Goal: Task Accomplishment & Management: Complete application form

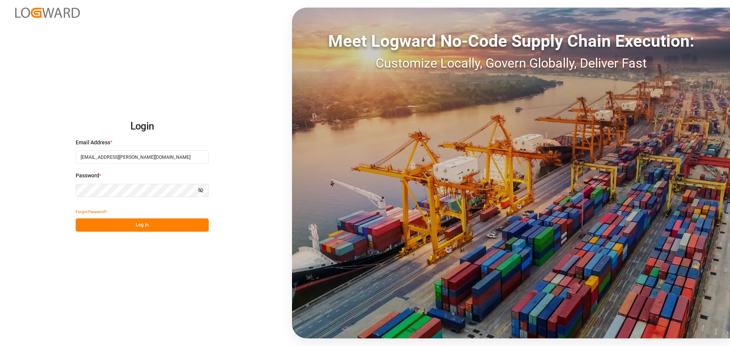
click at [141, 223] on button "Log In" at bounding box center [142, 225] width 133 height 13
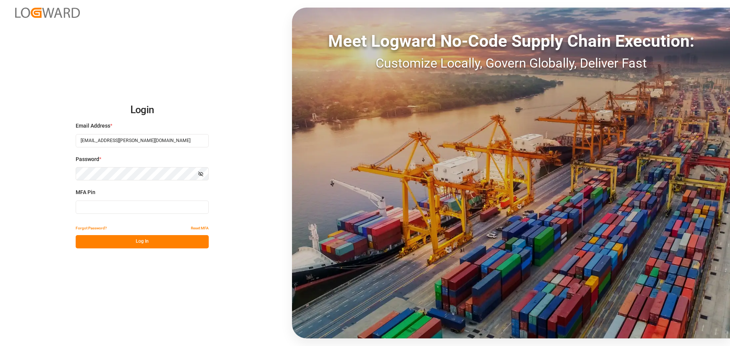
click at [171, 215] on div "MFA Pin" at bounding box center [142, 204] width 133 height 33
click at [171, 209] on input at bounding box center [142, 207] width 133 height 13
click at [128, 206] on input at bounding box center [142, 207] width 133 height 13
type input "581491"
click at [133, 242] on button "Log In" at bounding box center [142, 241] width 133 height 13
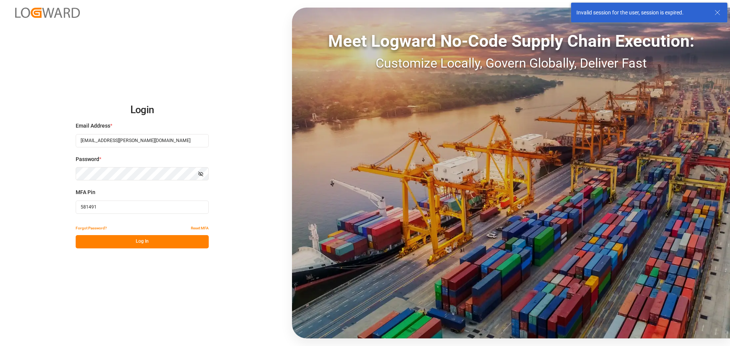
click at [148, 242] on button "Log In" at bounding box center [142, 241] width 133 height 13
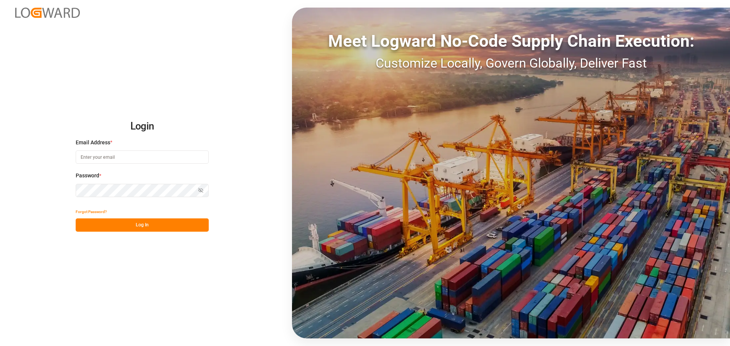
type input "manthan.sutaria@jamindustries.com"
click at [150, 230] on button "Log In" at bounding box center [142, 225] width 133 height 13
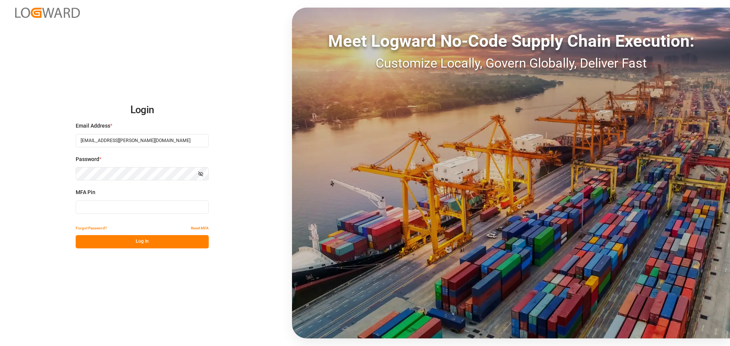
click at [141, 211] on input at bounding box center [142, 207] width 133 height 13
type input "906373"
click at [143, 243] on button "Log In" at bounding box center [142, 241] width 133 height 13
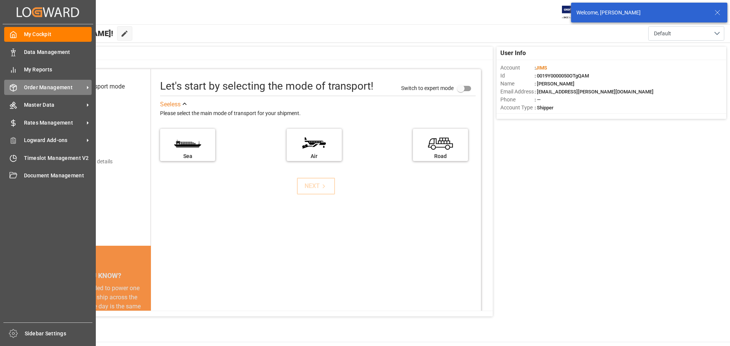
click at [50, 86] on span "Order Management" at bounding box center [54, 88] width 60 height 8
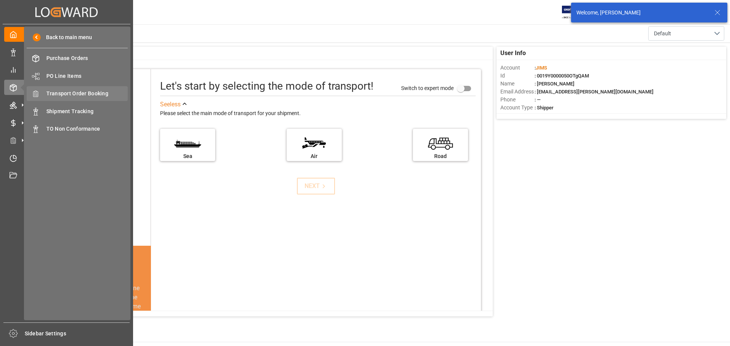
click at [99, 99] on div "Transport Order Booking Transport Order Booking" at bounding box center [77, 93] width 101 height 15
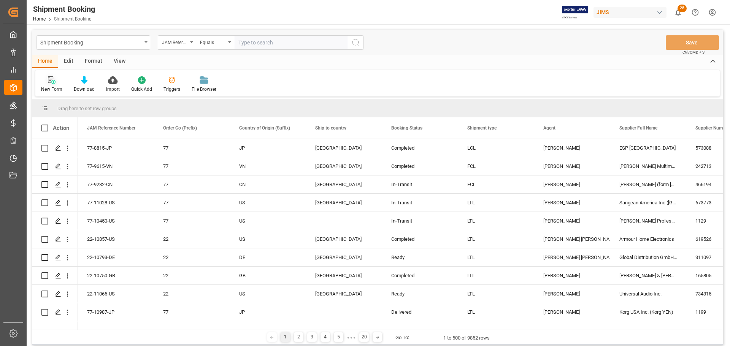
click at [52, 85] on div "New Form" at bounding box center [51, 84] width 33 height 17
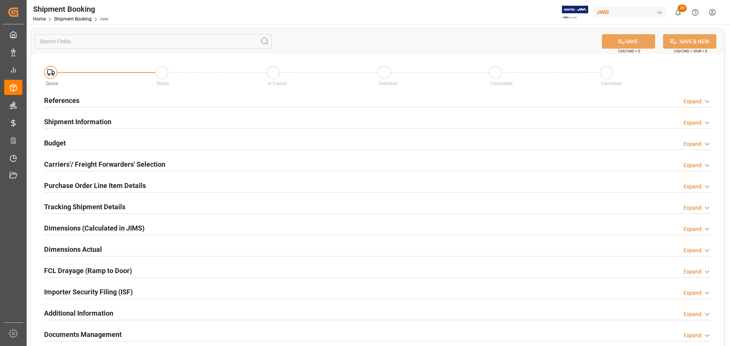
click at [68, 101] on h2 "References" at bounding box center [61, 100] width 35 height 10
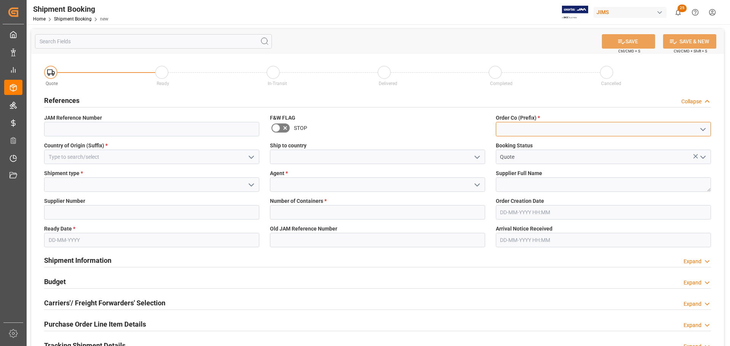
click at [568, 127] on input at bounding box center [603, 129] width 215 height 14
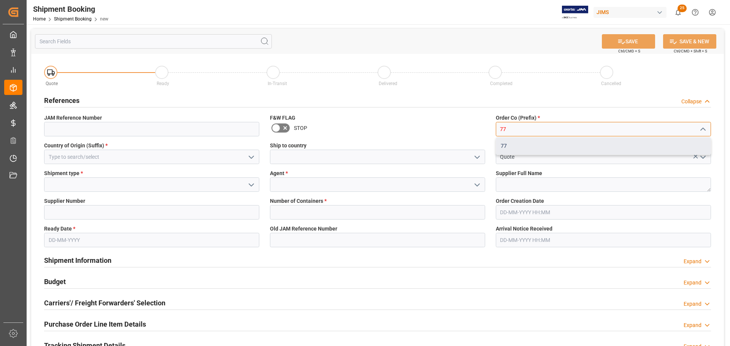
click at [560, 141] on div "77" at bounding box center [603, 146] width 214 height 17
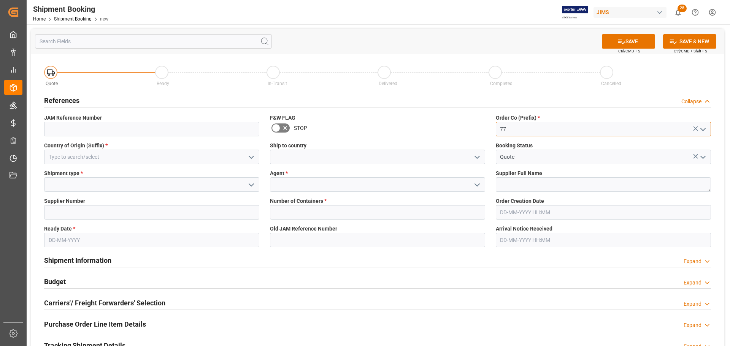
type input "77"
click at [152, 162] on input at bounding box center [151, 157] width 215 height 14
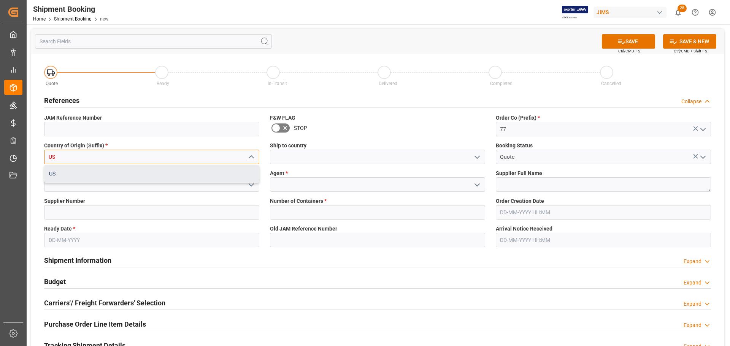
click at [157, 175] on div "US" at bounding box center [151, 173] width 214 height 17
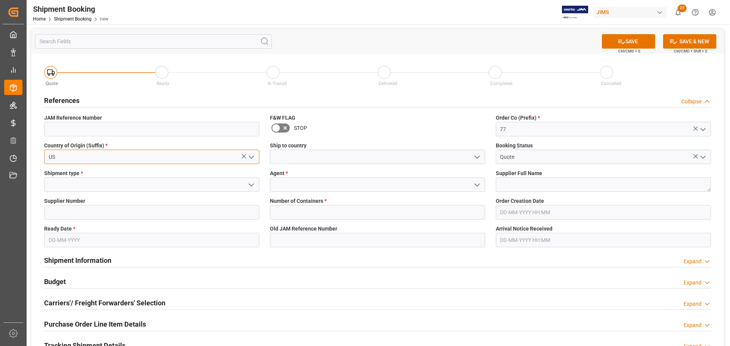
type input "US"
click at [315, 160] on input at bounding box center [377, 157] width 215 height 14
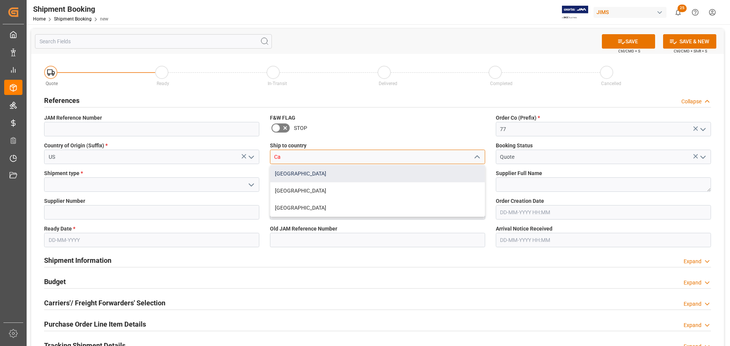
click at [317, 170] on div "[GEOGRAPHIC_DATA]" at bounding box center [377, 173] width 214 height 17
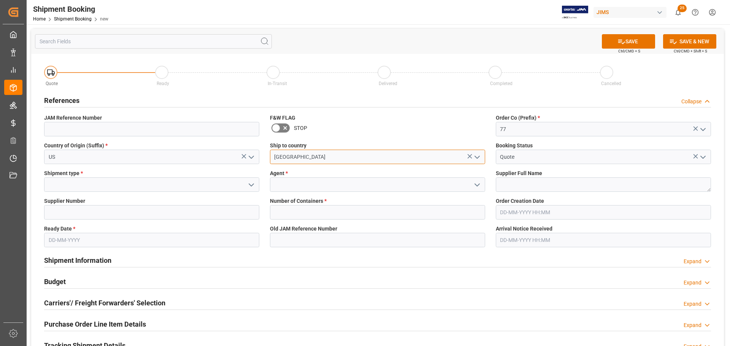
type input "[GEOGRAPHIC_DATA]"
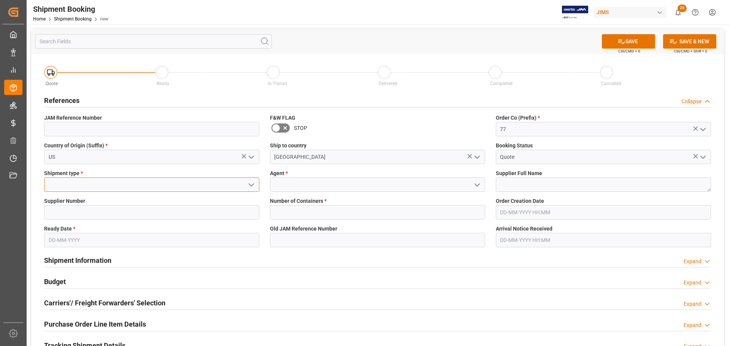
click at [74, 183] on input at bounding box center [151, 184] width 215 height 14
click at [87, 196] on div "LTL" at bounding box center [151, 201] width 214 height 17
type input "LTL"
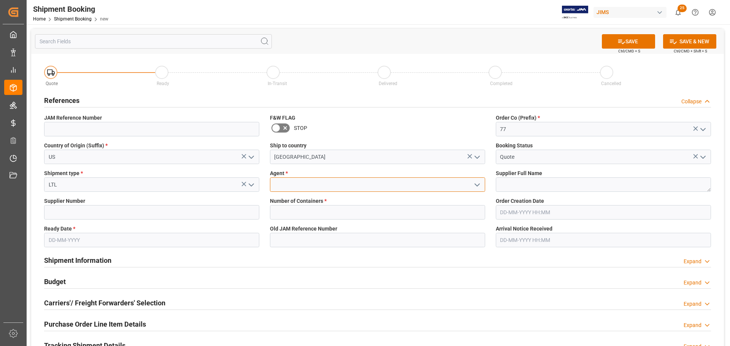
click at [309, 182] on input at bounding box center [377, 184] width 215 height 14
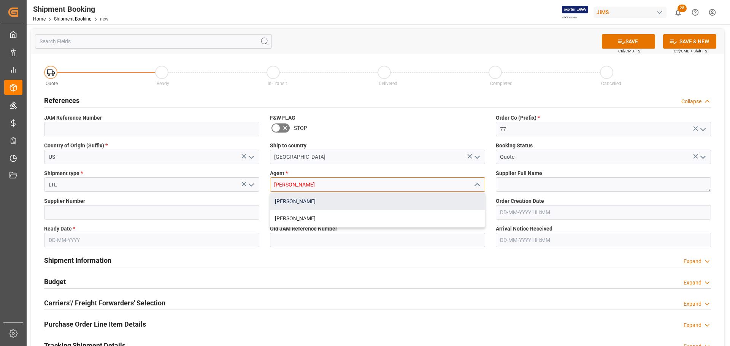
click at [320, 201] on div "[PERSON_NAME]" at bounding box center [377, 201] width 214 height 17
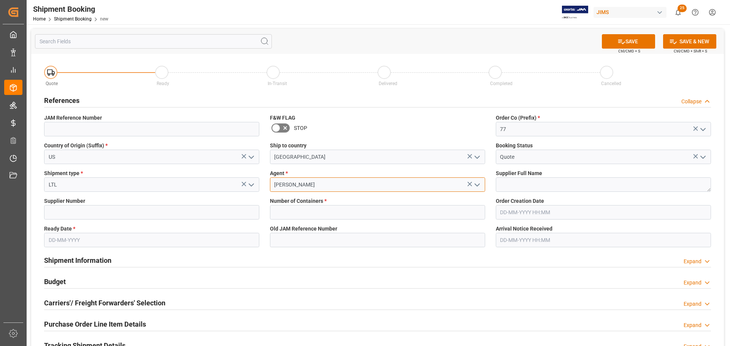
type input "[PERSON_NAME]"
click at [75, 234] on input "text" at bounding box center [151, 240] width 215 height 14
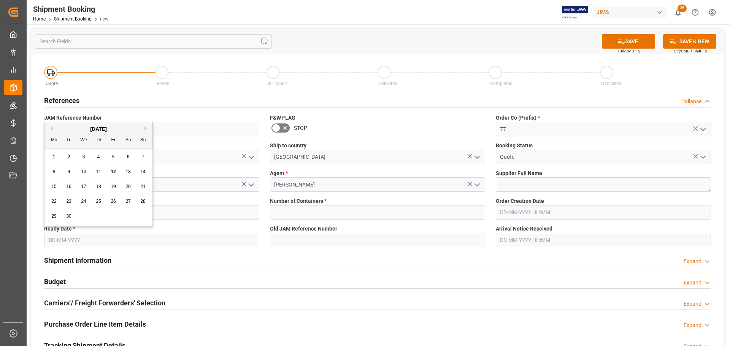
click at [113, 171] on span "12" at bounding box center [113, 171] width 5 height 5
type input "12-09-2025"
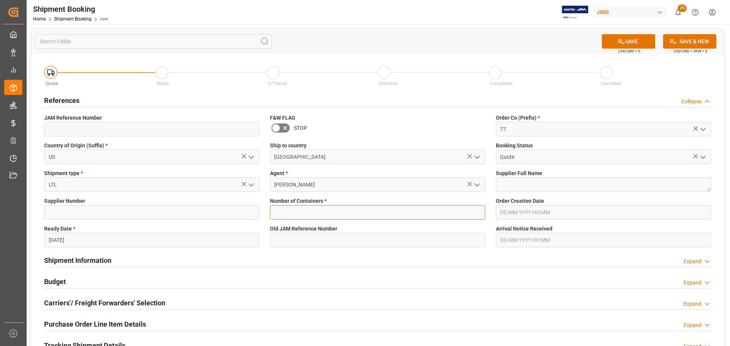
click at [369, 210] on input "text" at bounding box center [377, 212] width 215 height 14
type input "0"
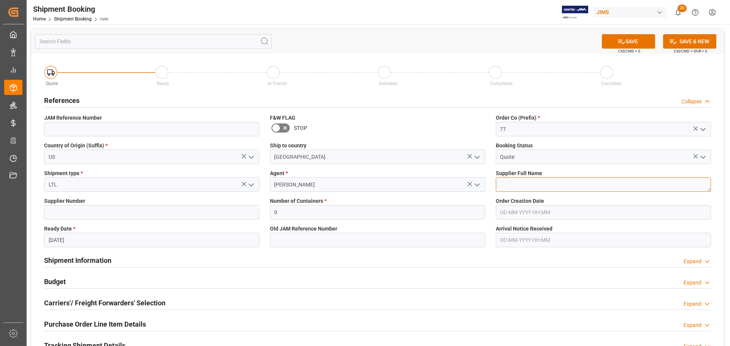
click at [513, 186] on textarea at bounding box center [603, 184] width 215 height 14
paste textarea "Shubb Capos"
type textarea "Shubb Capos"
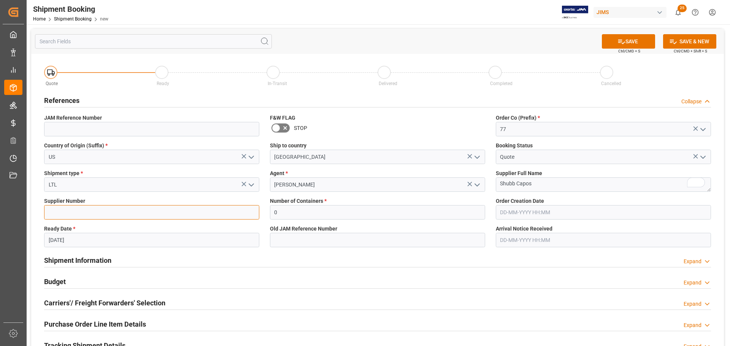
click at [107, 210] on input at bounding box center [151, 212] width 215 height 14
paste input "1284"
type input "1284"
click at [632, 40] on button "SAVE" at bounding box center [628, 41] width 53 height 14
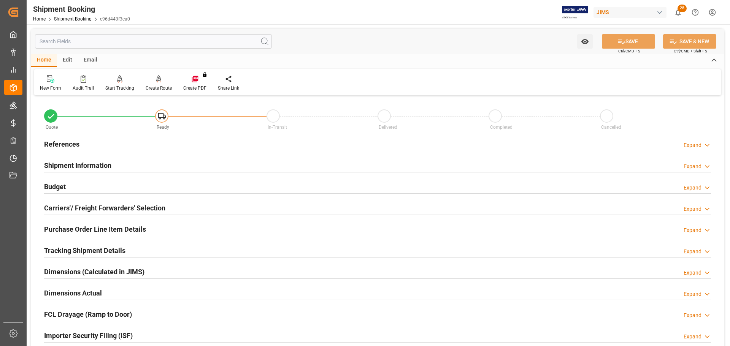
click at [99, 144] on div "References Expand" at bounding box center [377, 143] width 667 height 14
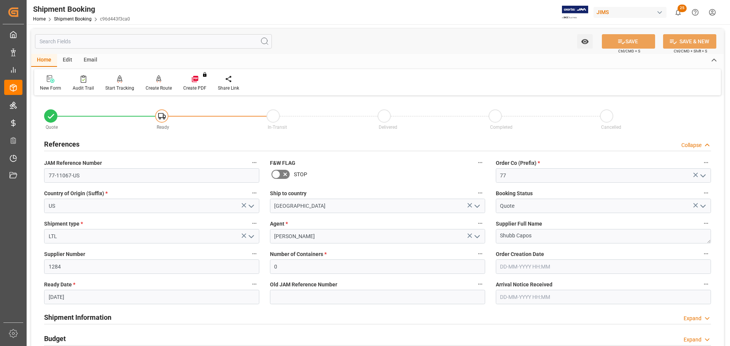
click at [100, 167] on label "JAM Reference Number" at bounding box center [151, 163] width 215 height 11
click at [249, 167] on button "JAM Reference Number" at bounding box center [254, 163] width 10 height 10
drag, startPoint x: 89, startPoint y: 174, endPoint x: 56, endPoint y: 179, distance: 33.4
click at [56, 179] on div at bounding box center [365, 173] width 730 height 346
drag, startPoint x: 100, startPoint y: 177, endPoint x: 106, endPoint y: 175, distance: 6.5
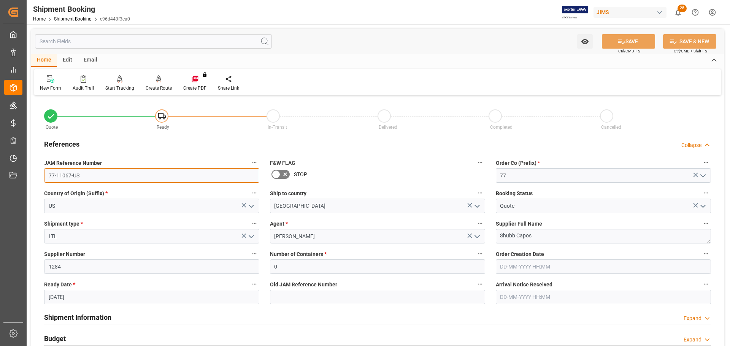
click at [101, 177] on input "77-11067-US" at bounding box center [151, 175] width 215 height 14
drag, startPoint x: 107, startPoint y: 175, endPoint x: 39, endPoint y: 175, distance: 67.6
click at [39, 175] on div "JAM Reference Number 77-11067-US" at bounding box center [152, 170] width 226 height 30
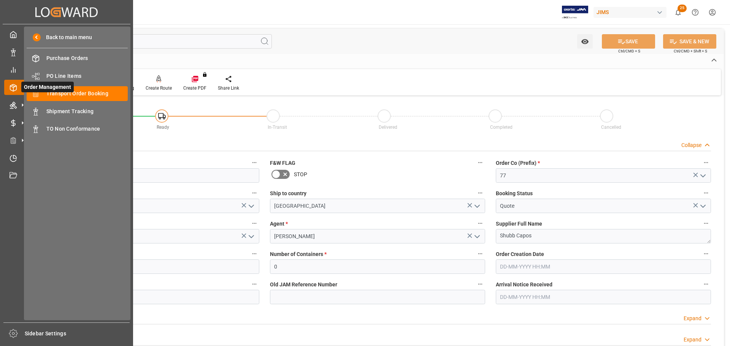
click at [20, 90] on icon at bounding box center [22, 87] width 16 height 16
click at [86, 93] on span "Transport Order Booking" at bounding box center [87, 94] width 82 height 8
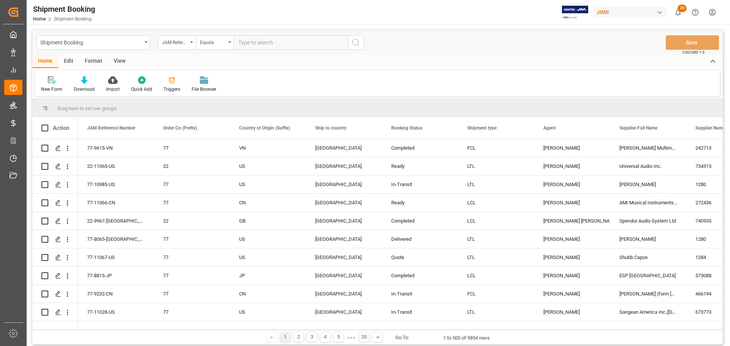
click at [269, 42] on input "text" at bounding box center [291, 42] width 114 height 14
type input "77-10985-US"
click at [362, 45] on button "search button" at bounding box center [356, 42] width 16 height 14
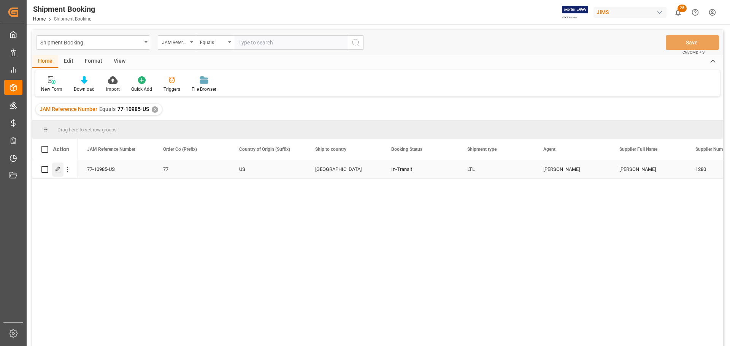
click at [56, 173] on div "Press SPACE to select this row." at bounding box center [57, 170] width 11 height 14
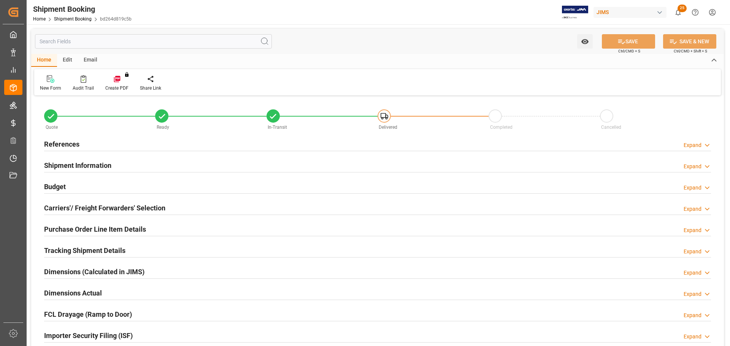
type input "0"
type input "2730.8705"
type input "785"
type input "105087.89"
click at [125, 141] on div "References Expand" at bounding box center [377, 143] width 667 height 14
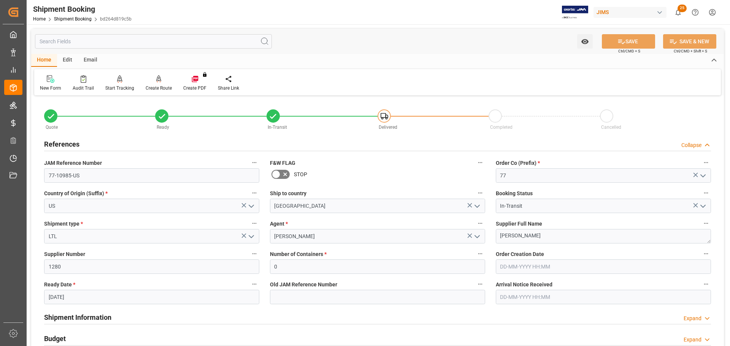
click at [129, 140] on div "References Collapse" at bounding box center [377, 143] width 667 height 14
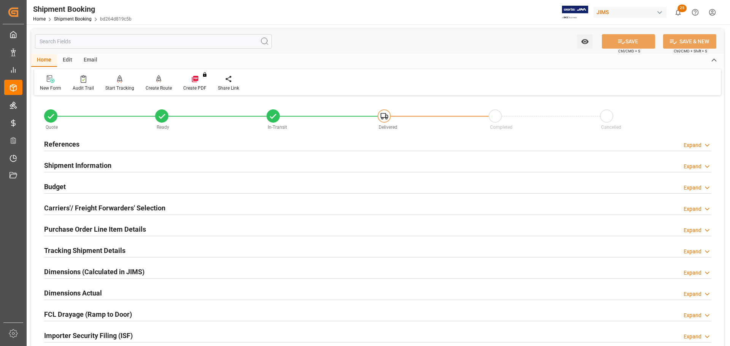
click at [124, 160] on div "Shipment Information Expand" at bounding box center [377, 165] width 667 height 14
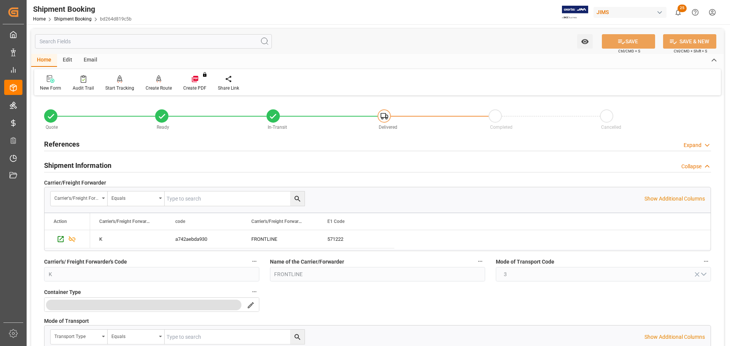
click at [124, 160] on div "Shipment Information Collapse" at bounding box center [377, 165] width 667 height 14
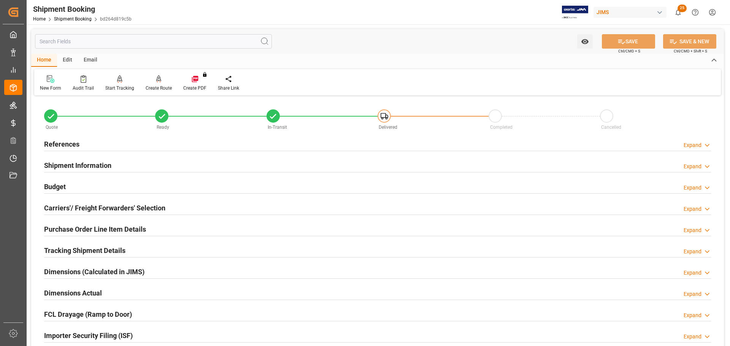
scroll to position [38, 0]
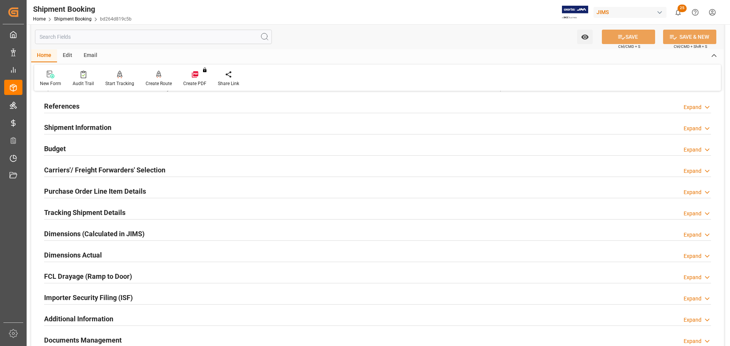
click at [127, 149] on div "Budget Expand" at bounding box center [377, 148] width 667 height 14
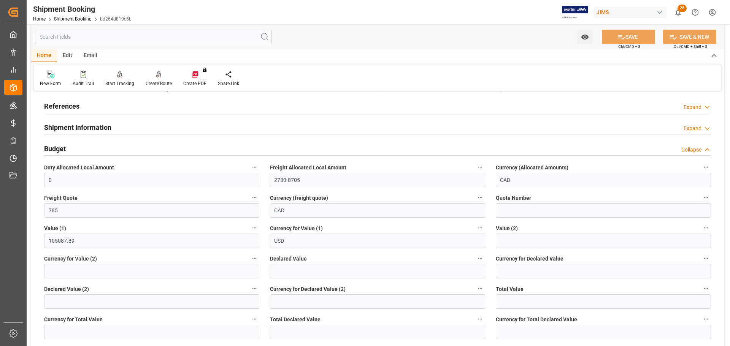
click at [127, 150] on div "Budget Collapse" at bounding box center [377, 148] width 667 height 14
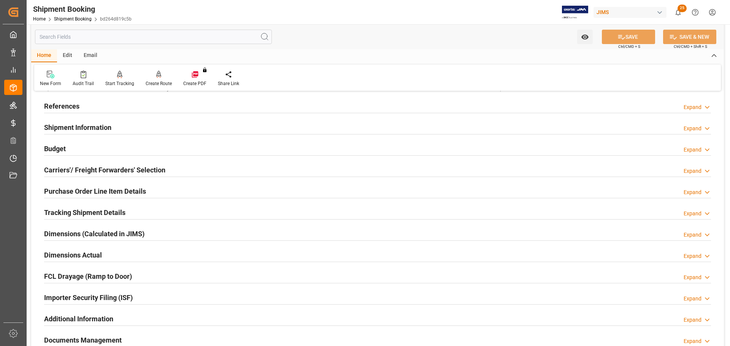
click at [125, 168] on h2 "Carriers'/ Freight Forwarders' Selection" at bounding box center [104, 170] width 121 height 10
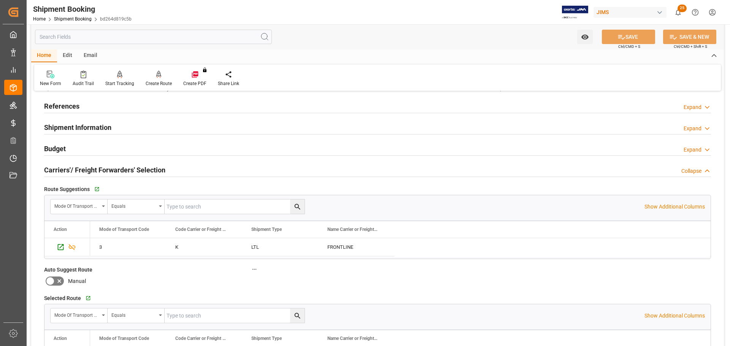
click at [127, 168] on h2 "Carriers'/ Freight Forwarders' Selection" at bounding box center [104, 170] width 121 height 10
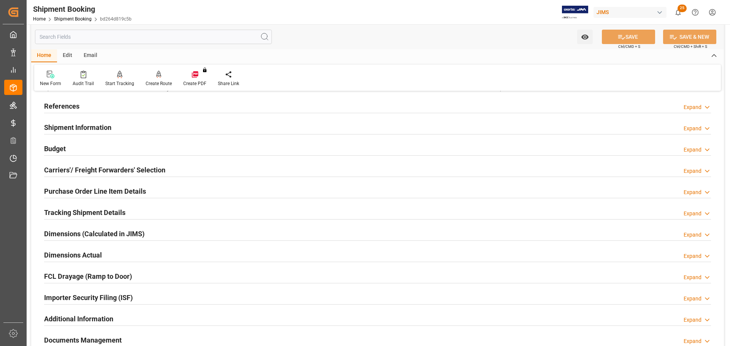
click at [125, 186] on h2 "Purchase Order Line Item Details" at bounding box center [95, 191] width 102 height 10
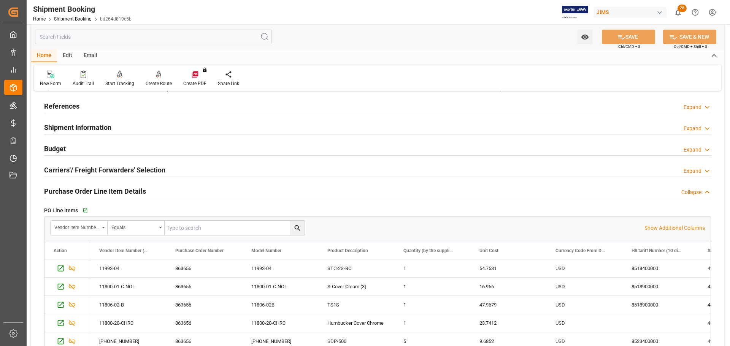
click at [125, 188] on h2 "Purchase Order Line Item Details" at bounding box center [95, 191] width 102 height 10
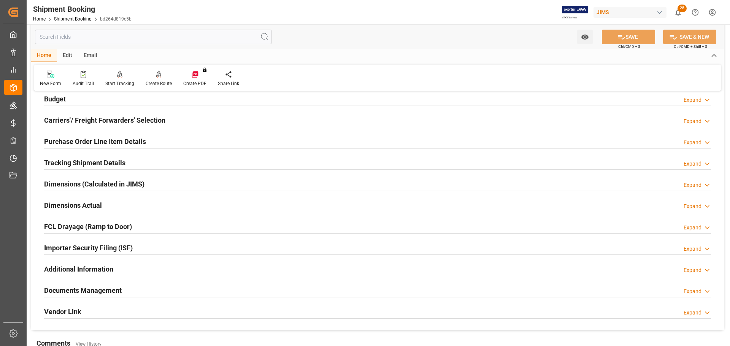
scroll to position [114, 0]
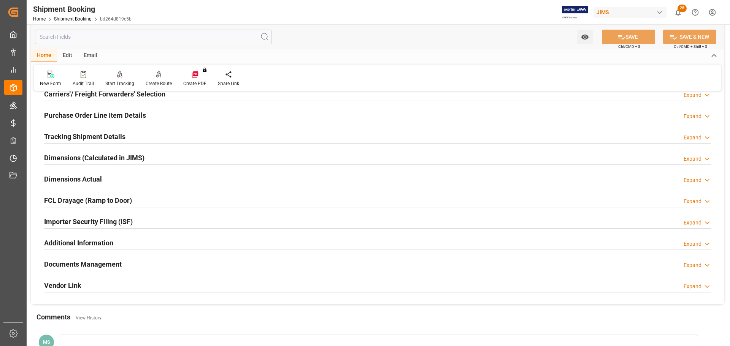
click at [121, 138] on h2 "Tracking Shipment Details" at bounding box center [84, 136] width 81 height 10
click at [149, 136] on div "Tracking Shipment Details Expand" at bounding box center [377, 136] width 667 height 14
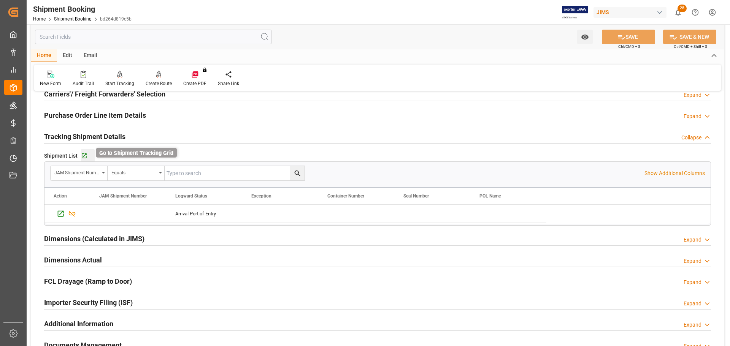
click at [86, 155] on icon "button" at bounding box center [84, 156] width 6 height 6
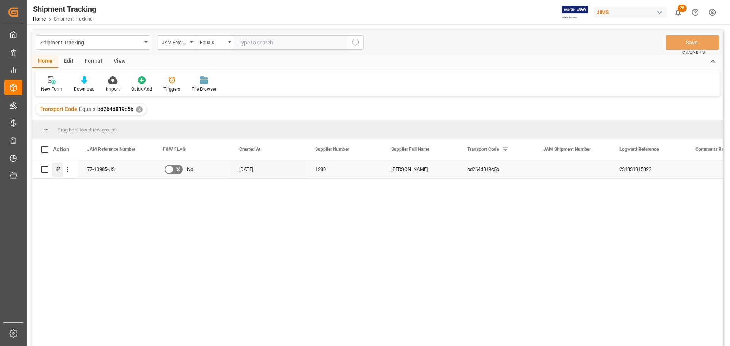
click at [57, 171] on polygon "Press SPACE to select this row." at bounding box center [58, 169] width 4 height 4
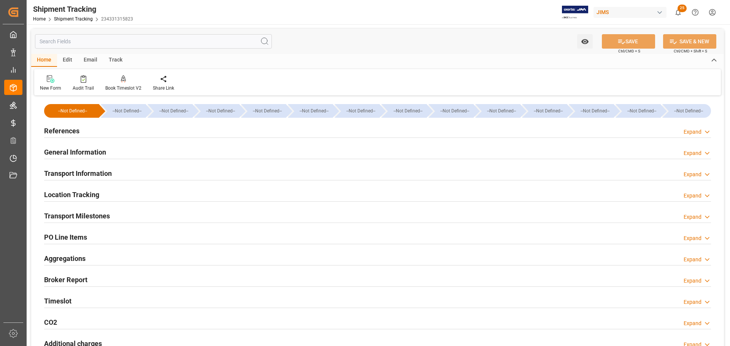
type input "[DATE]"
click at [92, 133] on div "References Expand" at bounding box center [377, 130] width 667 height 14
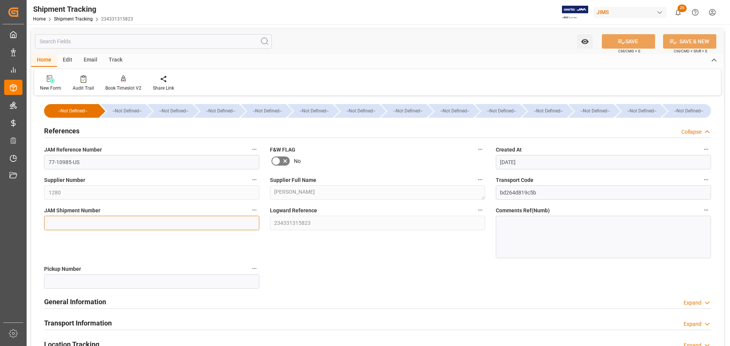
click at [85, 220] on input at bounding box center [151, 223] width 215 height 14
paste input "73019"
type input "73019"
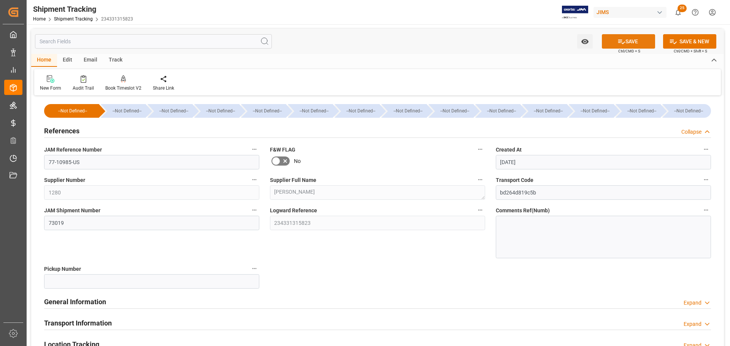
click at [631, 36] on button "SAVE" at bounding box center [628, 41] width 53 height 14
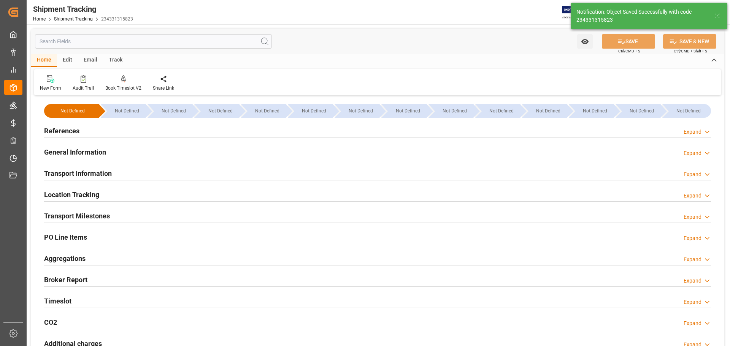
click at [103, 211] on h2 "Transport Milestones" at bounding box center [77, 216] width 66 height 10
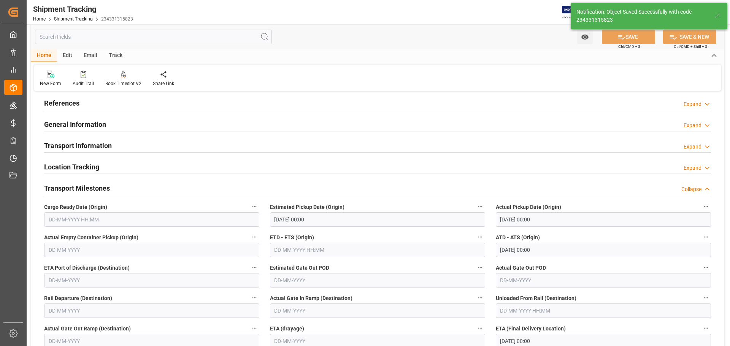
scroll to position [76, 0]
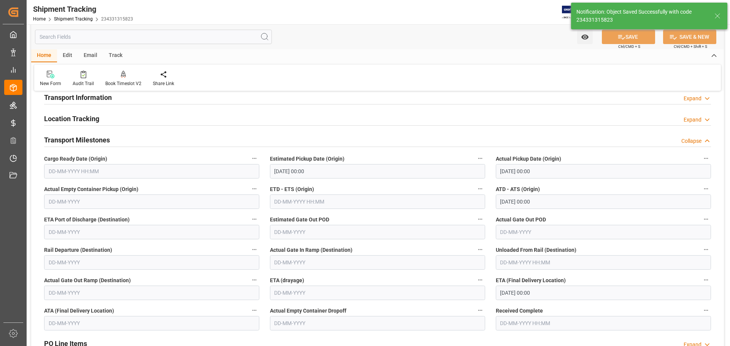
click at [83, 140] on h2 "Transport Milestones" at bounding box center [77, 140] width 66 height 10
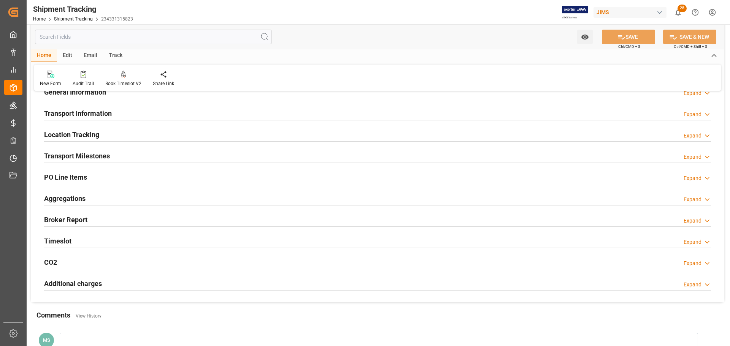
scroll to position [0, 0]
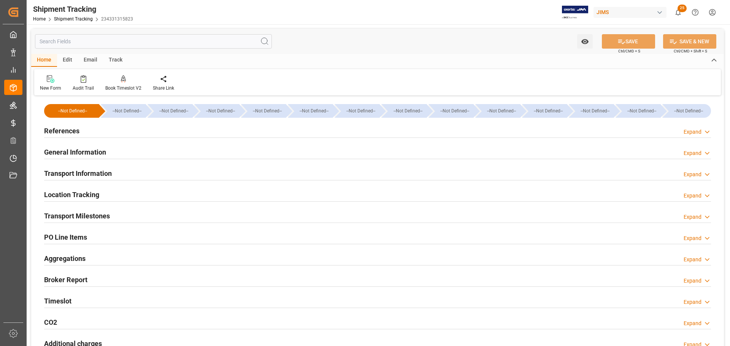
click at [95, 170] on h2 "Transport Information" at bounding box center [78, 173] width 68 height 10
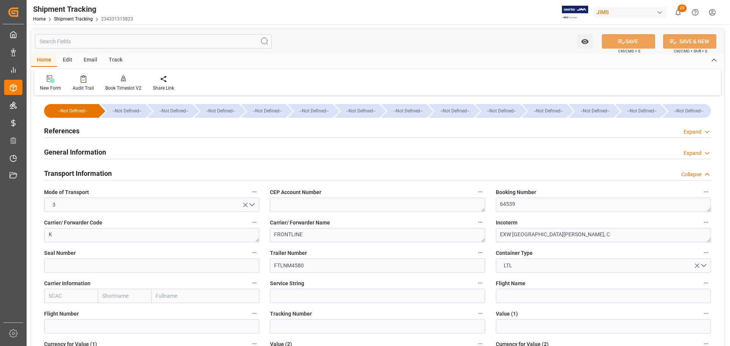
click at [108, 171] on h2 "Transport Information" at bounding box center [78, 173] width 68 height 10
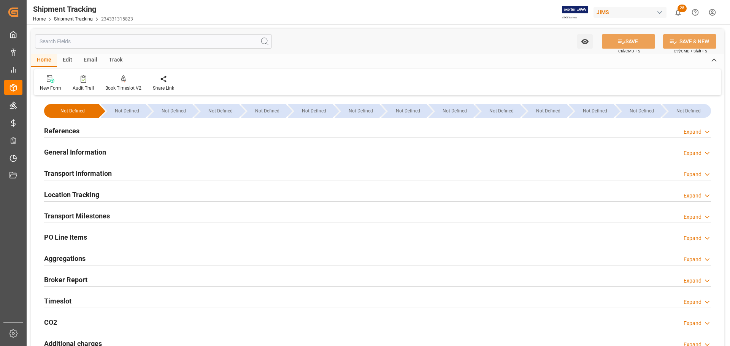
click at [105, 154] on h2 "General Information" at bounding box center [75, 152] width 62 height 10
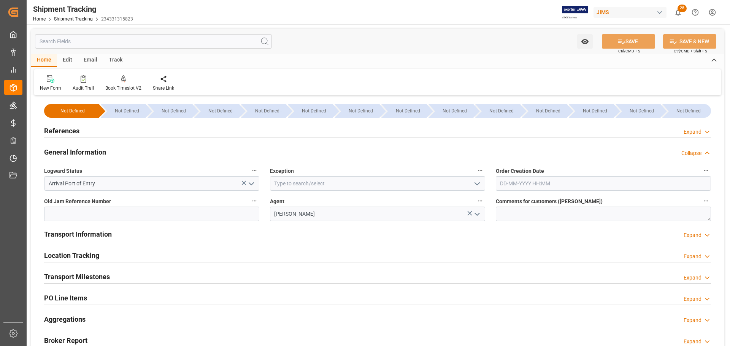
click at [109, 153] on div "General Information Collapse" at bounding box center [377, 151] width 667 height 14
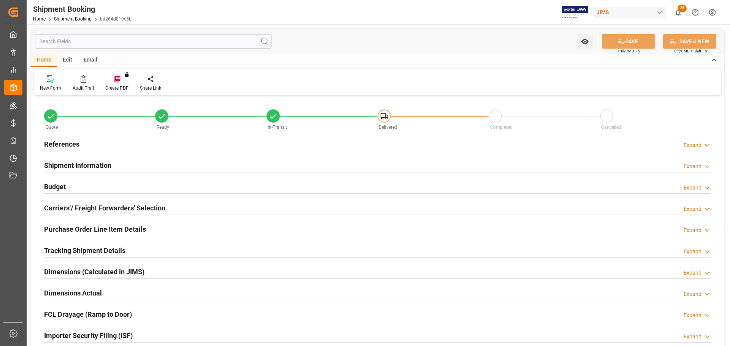
type input "1039"
type input "67.99"
type input "32"
type input "2"
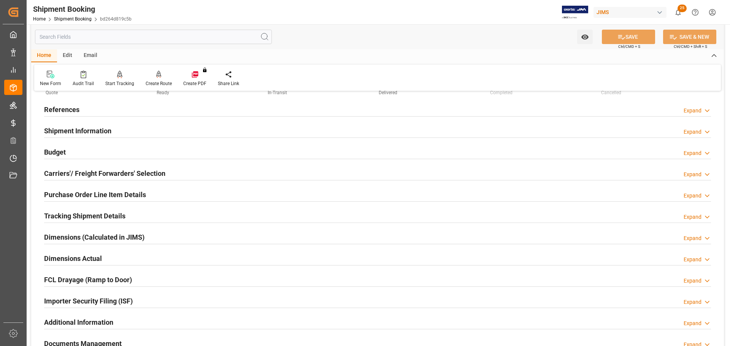
scroll to position [152, 0]
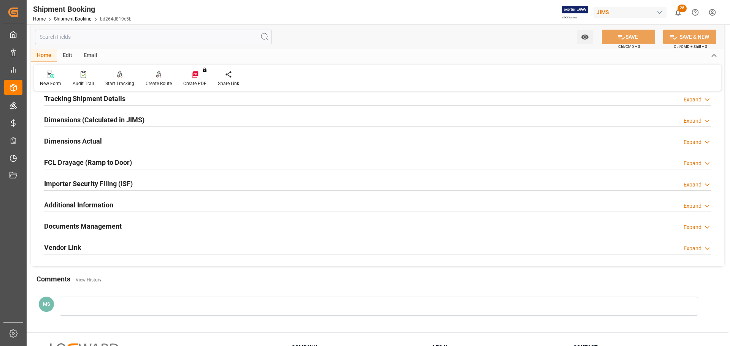
click at [111, 99] on h2 "Tracking Shipment Details" at bounding box center [84, 98] width 81 height 10
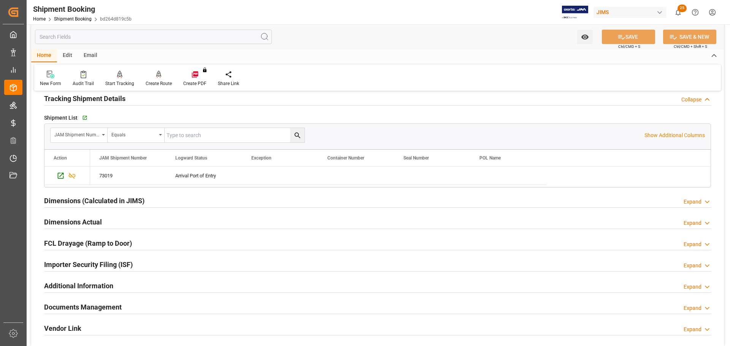
click at [111, 99] on h2 "Tracking Shipment Details" at bounding box center [84, 98] width 81 height 10
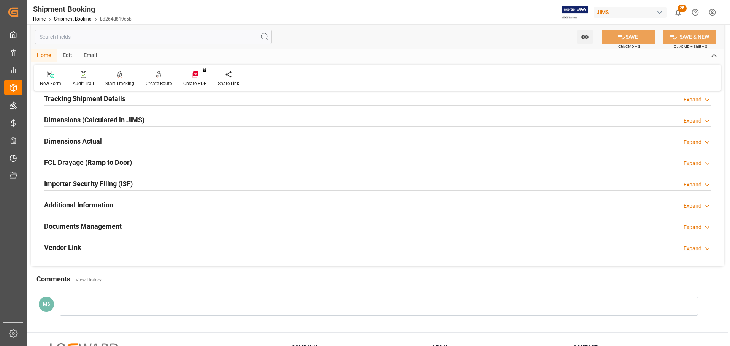
click at [112, 138] on div "Dimensions Actual Expand" at bounding box center [377, 140] width 667 height 14
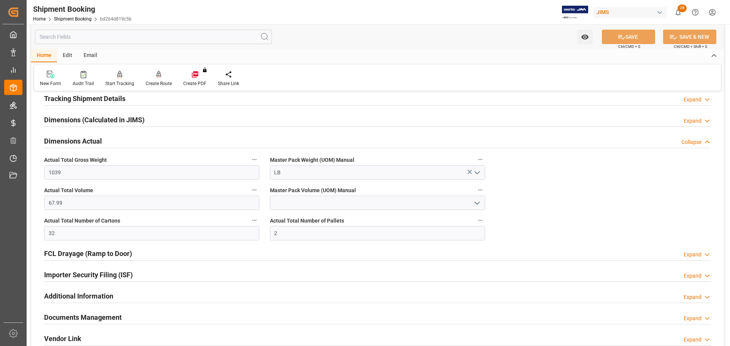
click at [107, 138] on div "Dimensions Actual Collapse" at bounding box center [377, 140] width 667 height 14
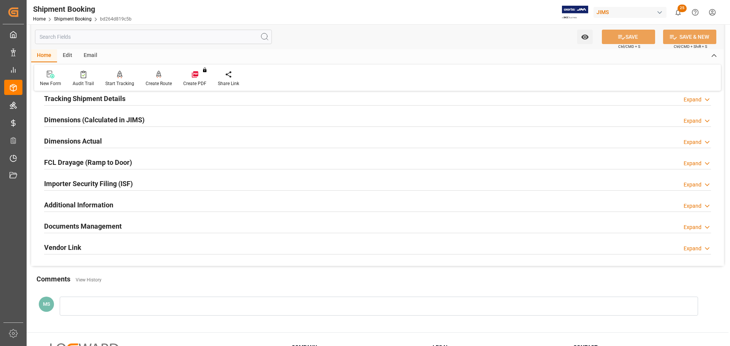
click at [103, 225] on h2 "Documents Management" at bounding box center [83, 226] width 78 height 10
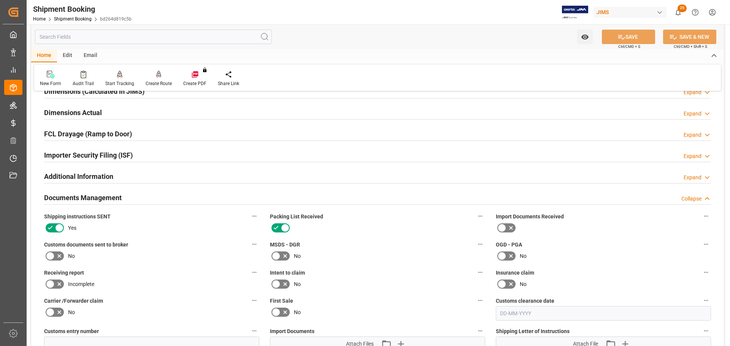
scroll to position [266, 0]
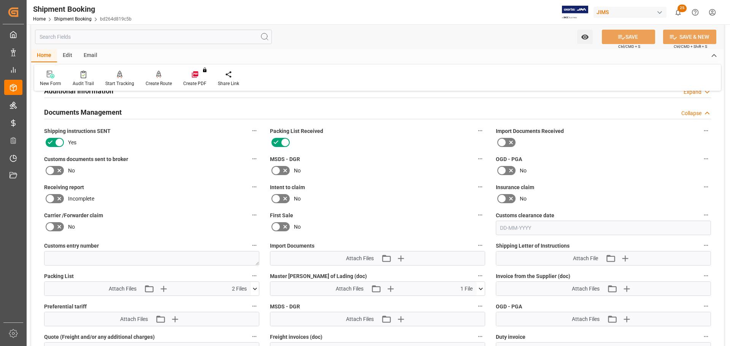
click at [55, 169] on icon at bounding box center [59, 170] width 9 height 9
click at [0, 0] on input "checkbox" at bounding box center [0, 0] width 0 height 0
click at [619, 38] on icon at bounding box center [621, 37] width 8 height 8
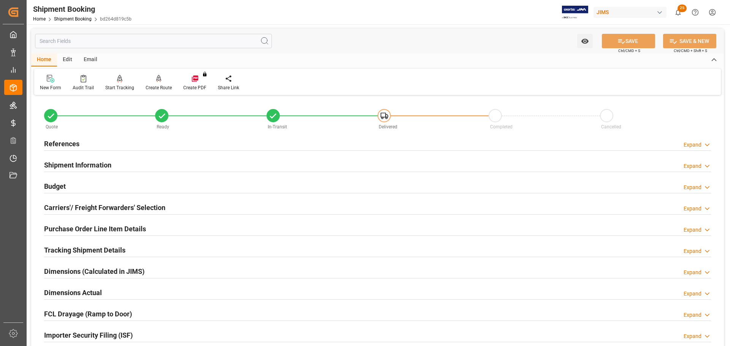
scroll to position [0, 0]
click at [164, 139] on div "References Expand" at bounding box center [377, 143] width 667 height 14
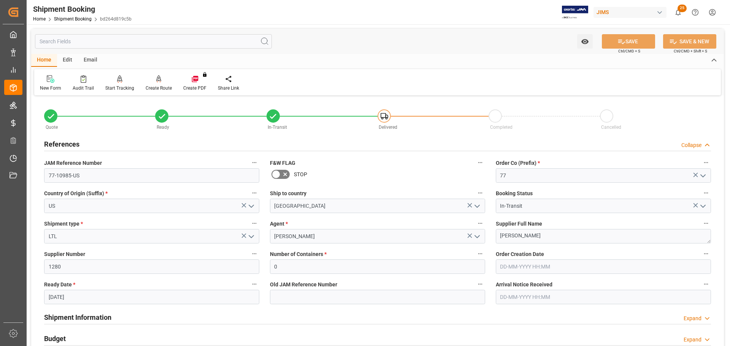
click at [126, 139] on div "References Collapse" at bounding box center [377, 143] width 667 height 14
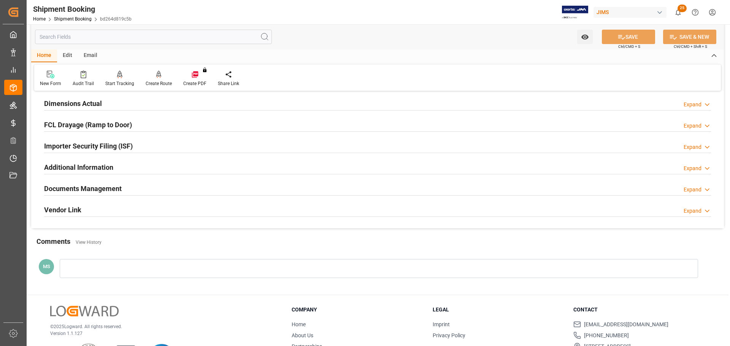
scroll to position [190, 0]
click at [171, 188] on div "Documents Management Expand" at bounding box center [377, 188] width 667 height 14
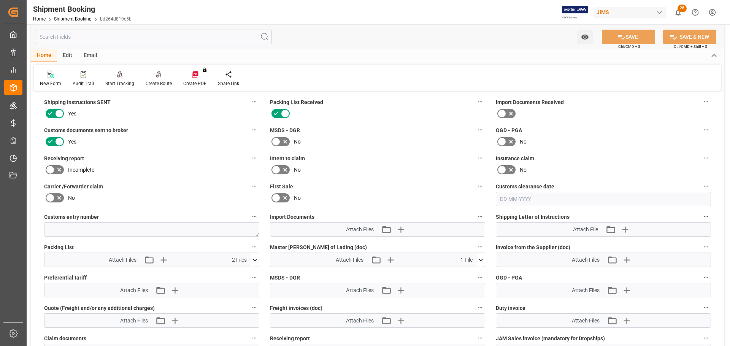
scroll to position [380, 0]
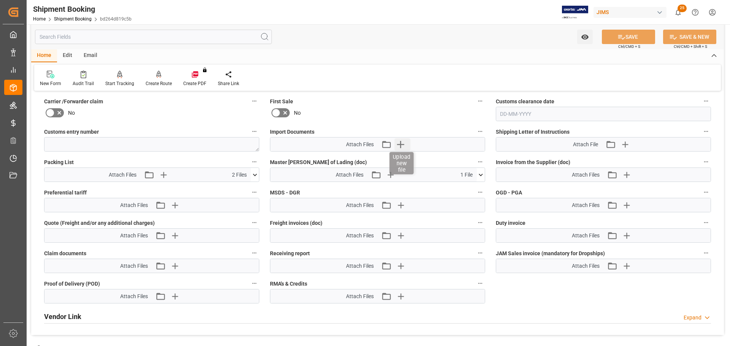
click at [405, 143] on icon "button" at bounding box center [400, 144] width 12 height 12
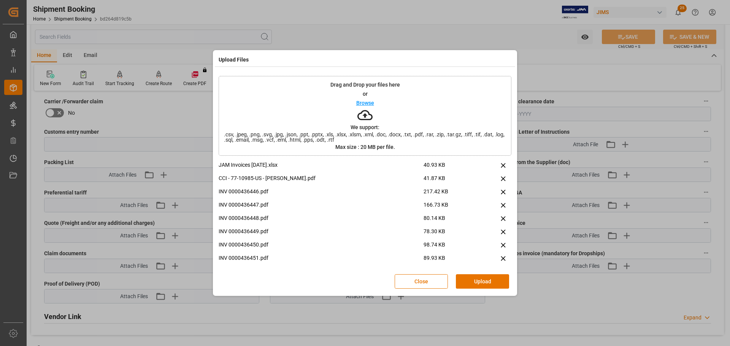
scroll to position [0, 0]
click at [489, 285] on button "Upload" at bounding box center [482, 281] width 53 height 14
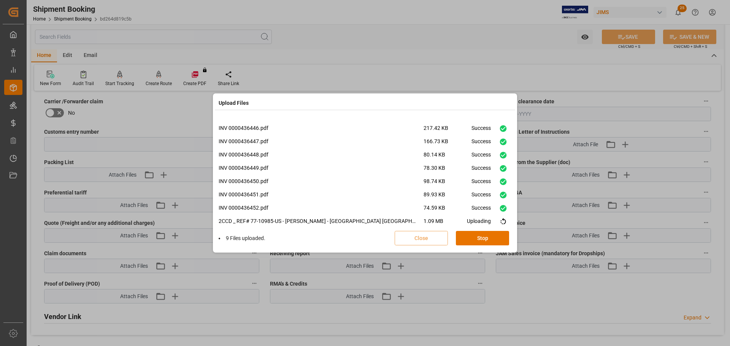
scroll to position [32, 0]
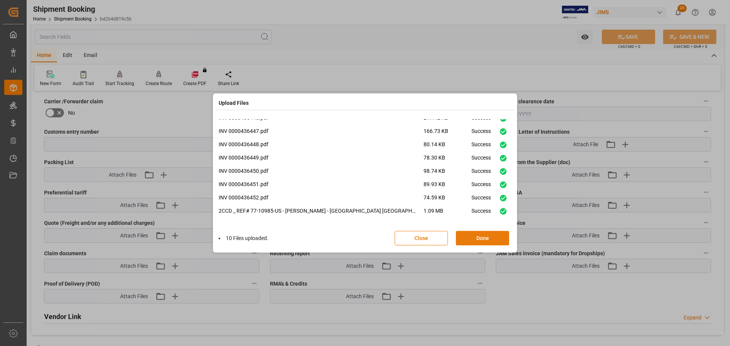
click at [482, 235] on button "Done" at bounding box center [482, 238] width 53 height 14
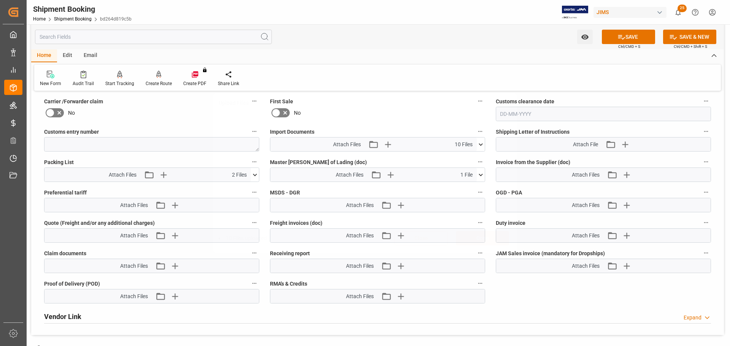
scroll to position [0, 0]
click at [627, 39] on button "SAVE" at bounding box center [628, 37] width 53 height 14
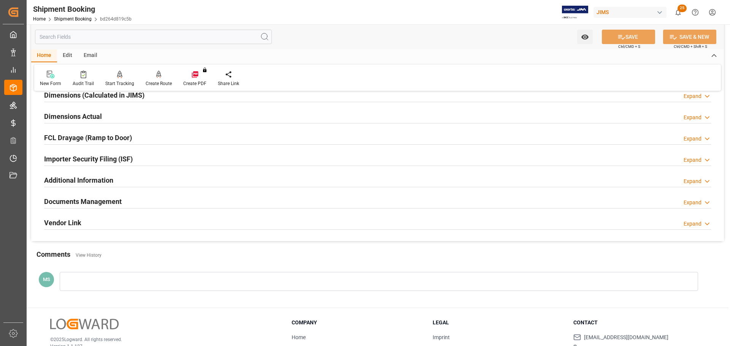
scroll to position [197, 0]
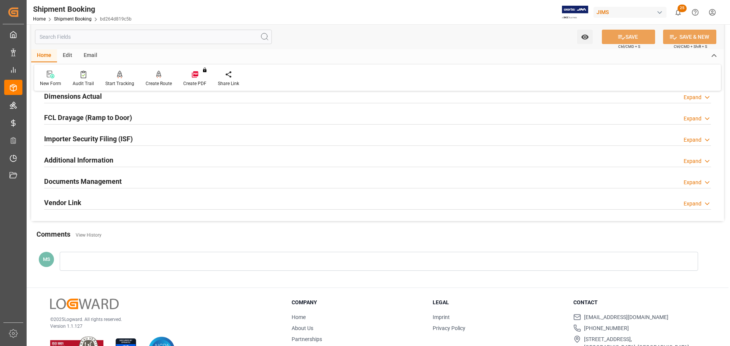
click at [146, 171] on div "Documents Management Expand" at bounding box center [377, 181] width 677 height 21
click at [146, 182] on div "Documents Management Expand" at bounding box center [377, 181] width 667 height 14
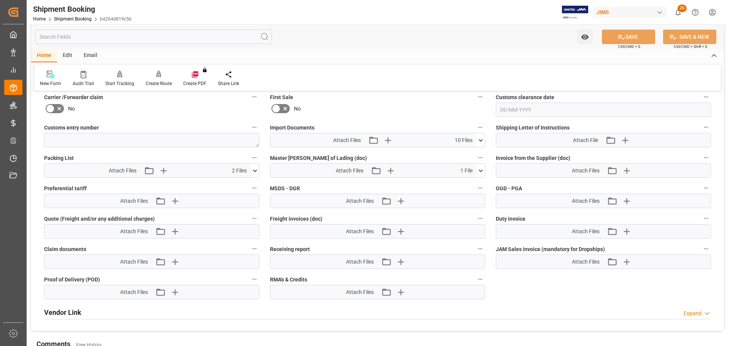
scroll to position [387, 0]
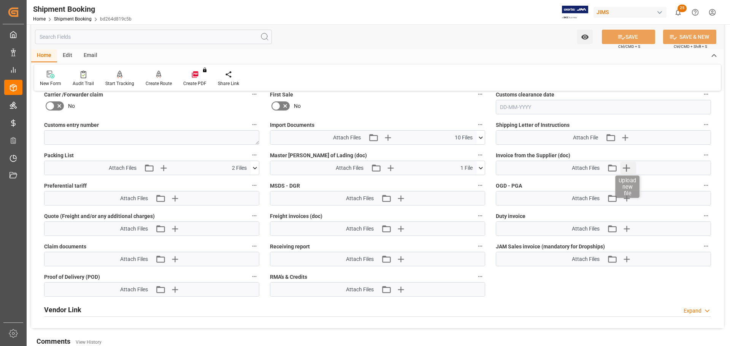
click at [625, 166] on icon "button" at bounding box center [626, 168] width 12 height 12
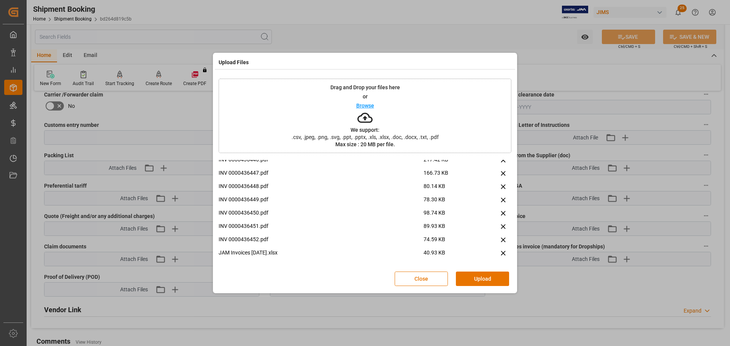
scroll to position [5, 0]
click at [473, 280] on button "Upload" at bounding box center [482, 279] width 53 height 14
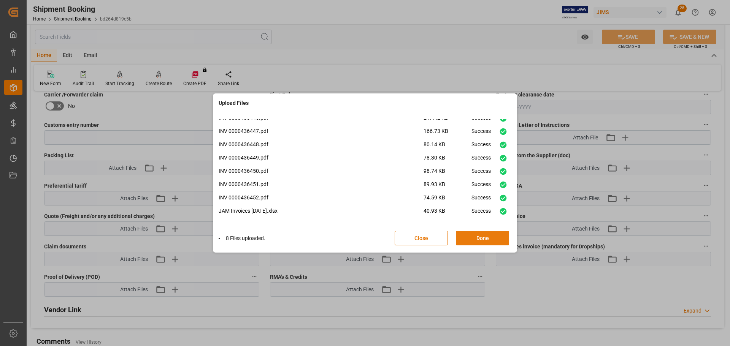
click at [486, 240] on button "Done" at bounding box center [482, 238] width 53 height 14
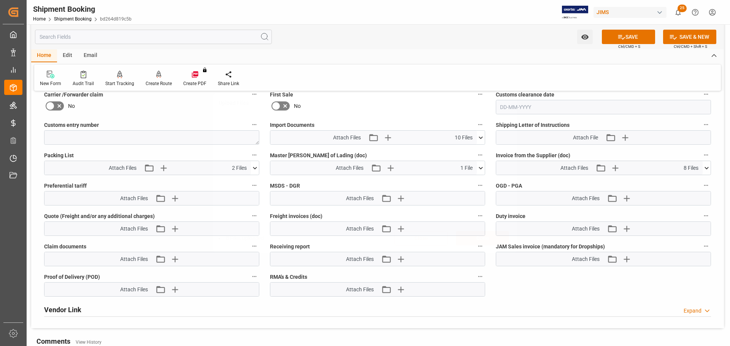
scroll to position [0, 0]
click at [622, 39] on icon at bounding box center [621, 37] width 8 height 8
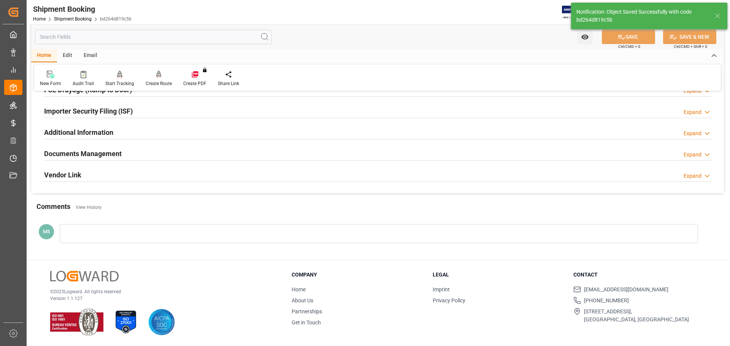
scroll to position [224, 0]
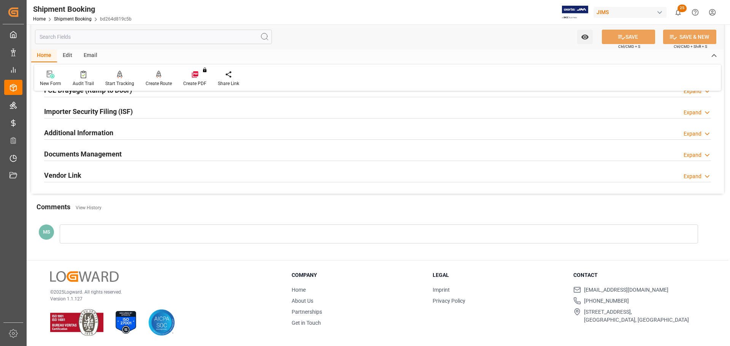
click at [120, 149] on h2 "Documents Management" at bounding box center [83, 154] width 78 height 10
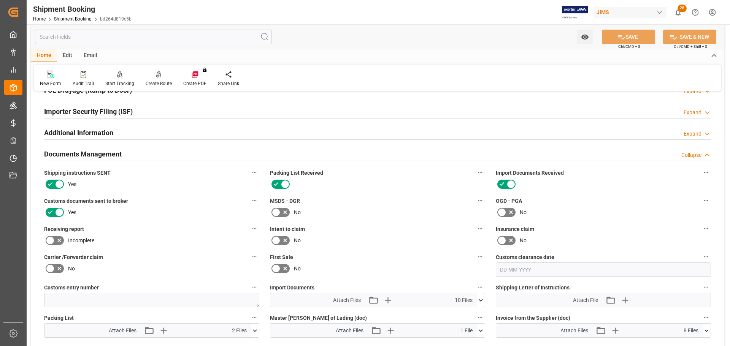
scroll to position [311, 0]
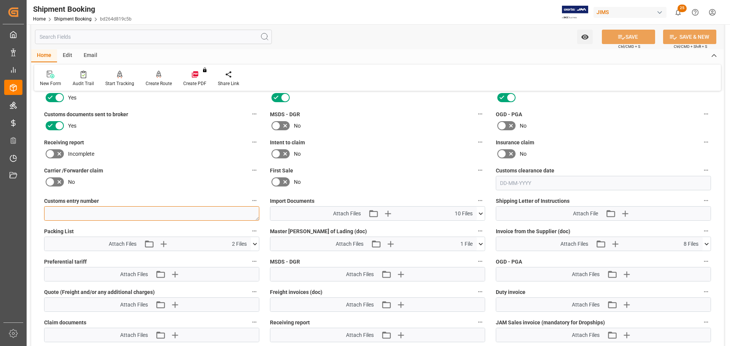
click at [95, 215] on textarea at bounding box center [151, 213] width 215 height 14
paste textarea "13391-69289326-6"
type textarea "13391-69289326-6"
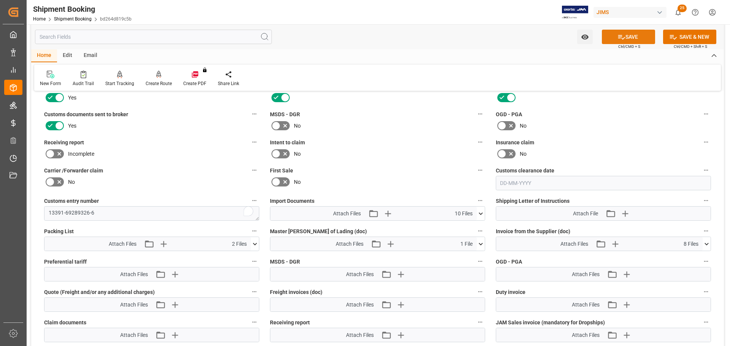
click at [627, 37] on button "SAVE" at bounding box center [628, 37] width 53 height 14
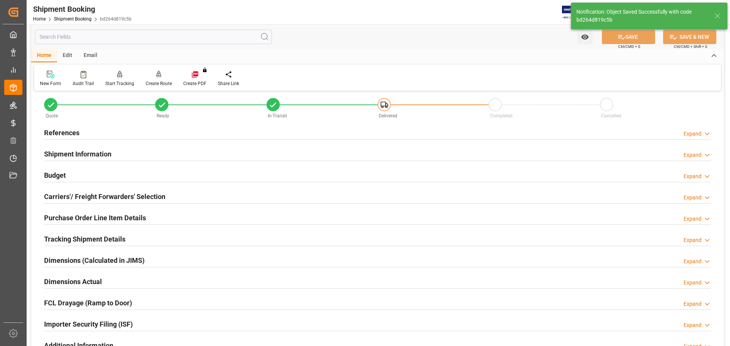
scroll to position [0, 0]
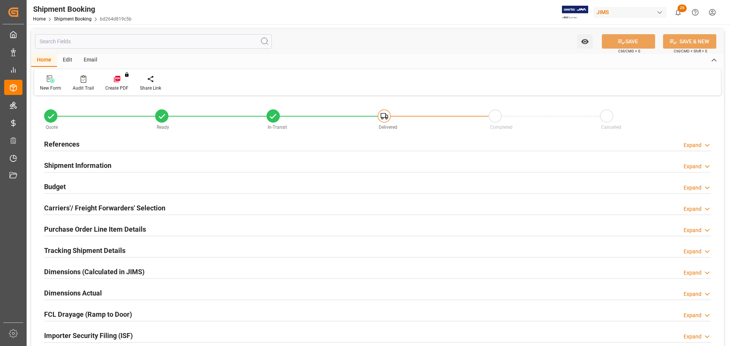
type input "0"
type input "2730.8705"
type input "785"
type input "105087.89"
click at [93, 185] on div "Budget Expand" at bounding box center [377, 186] width 667 height 14
